Goal: Find specific page/section: Find specific page/section

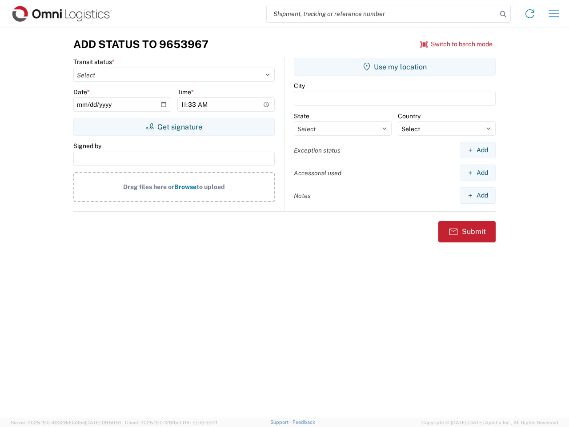
click at [382, 14] on input "search" at bounding box center [382, 13] width 230 height 17
click at [503, 14] on icon at bounding box center [503, 14] width 12 height 12
click at [530, 14] on icon at bounding box center [530, 14] width 14 height 14
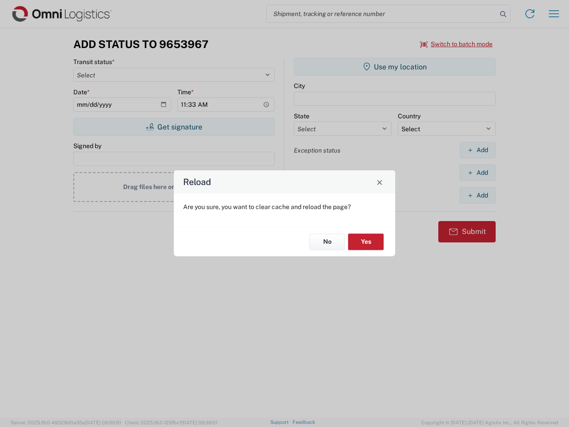
click at [457, 44] on div "Reload Are you sure, you want to clear cache and reload the page? No Yes" at bounding box center [284, 213] width 569 height 427
click at [174, 127] on div "Reload Are you sure, you want to clear cache and reload the page? No Yes" at bounding box center [284, 213] width 569 height 427
click at [395, 67] on div "Reload Are you sure, you want to clear cache and reload the page? No Yes" at bounding box center [284, 213] width 569 height 427
click at [477, 150] on div "Reload Are you sure, you want to clear cache and reload the page? No Yes" at bounding box center [284, 213] width 569 height 427
click at [477, 172] on div "Reload Are you sure, you want to clear cache and reload the page? No Yes" at bounding box center [284, 213] width 569 height 427
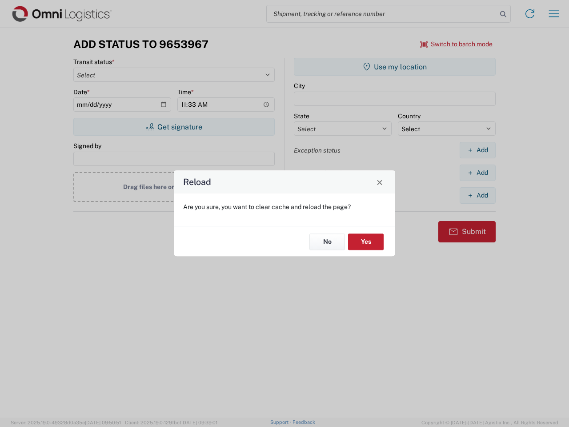
click at [477, 195] on div "Reload Are you sure, you want to clear cache and reload the page? No Yes" at bounding box center [284, 213] width 569 height 427
